Goal: Task Accomplishment & Management: Manage account settings

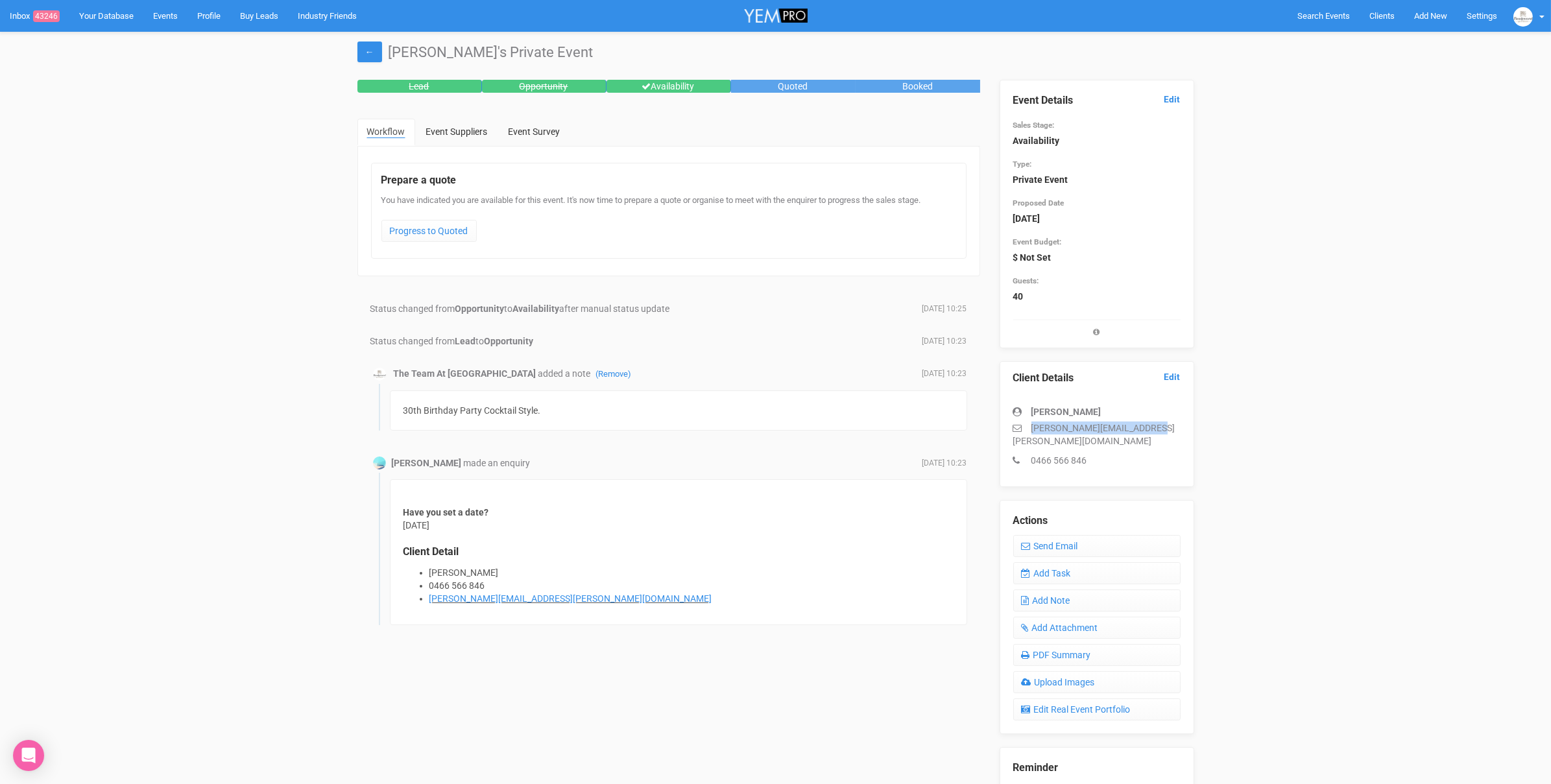
drag, startPoint x: 1168, startPoint y: 423, endPoint x: 1020, endPoint y: 427, distance: 148.1
click at [1020, 427] on p "lynne.monterrosa@yahoo.com" at bounding box center [1097, 434] width 167 height 26
copy p "lynne.monterrosa@yahoo.com"
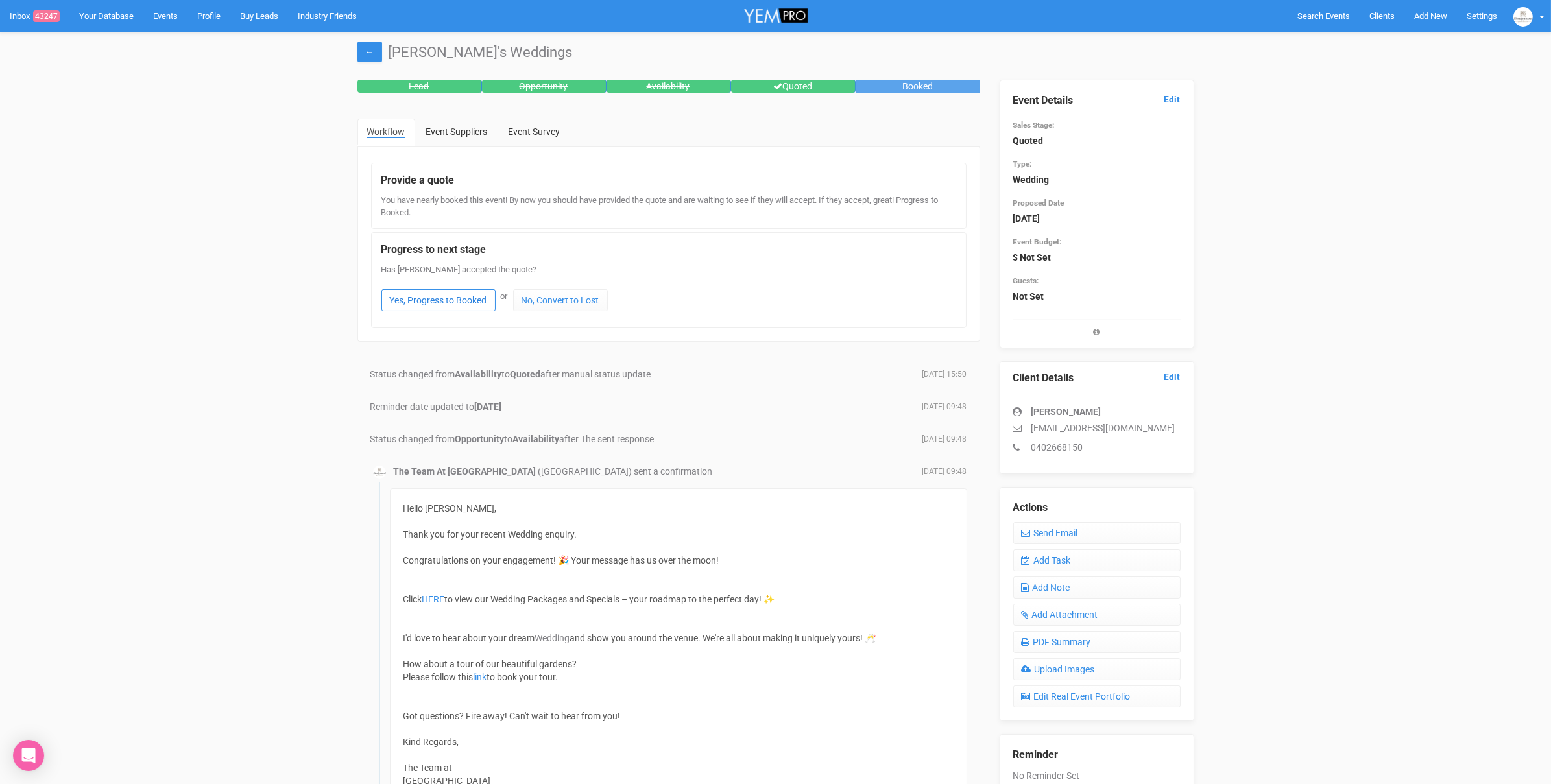
click at [424, 301] on link "Yes, Progress to Booked" at bounding box center [438, 299] width 114 height 22
